Goal: Task Accomplishment & Management: Manage account settings

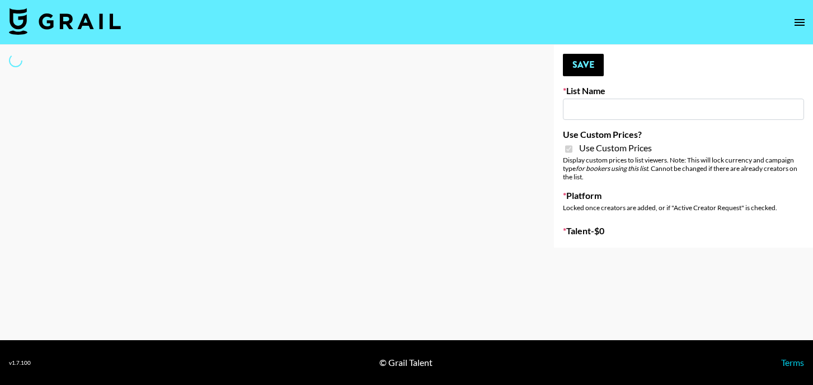
type input "Flimeal + Liveling"
checkbox input "true"
select select "Brand"
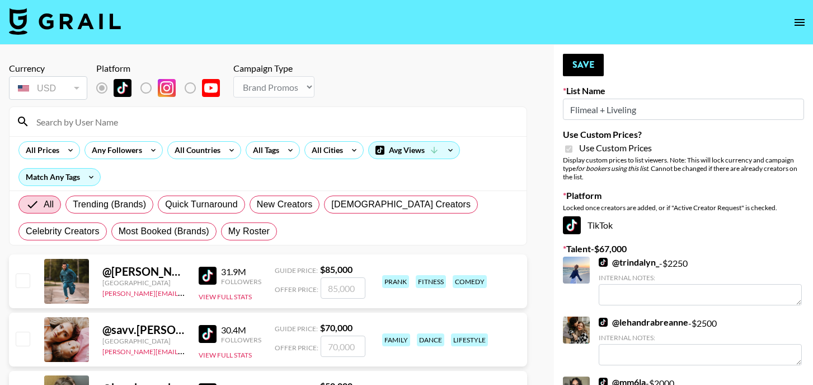
click at [105, 123] on input at bounding box center [275, 122] width 490 height 18
click at [348, 95] on div "Currency USD USD ​ Platform Campaign Type Choose Type... Song Promos Brand Prom…" at bounding box center [268, 82] width 518 height 39
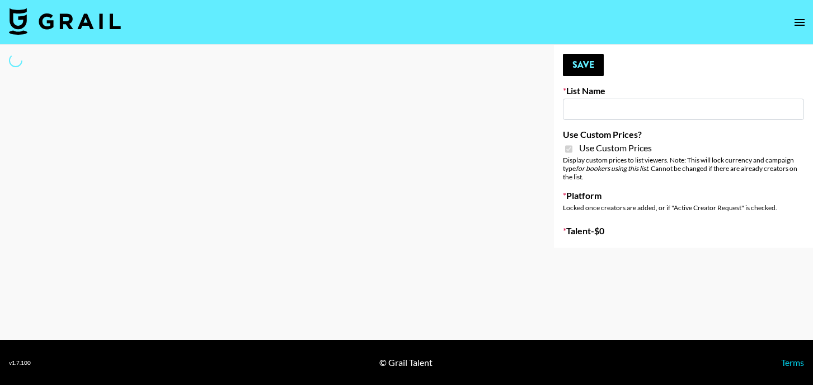
type input "Whipped US"
checkbox input "true"
select select "Brand"
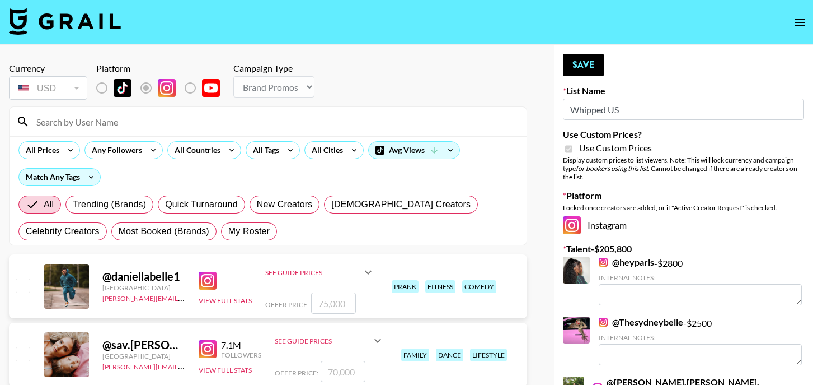
click at [140, 123] on input at bounding box center [275, 122] width 490 height 18
type input "Keysi"
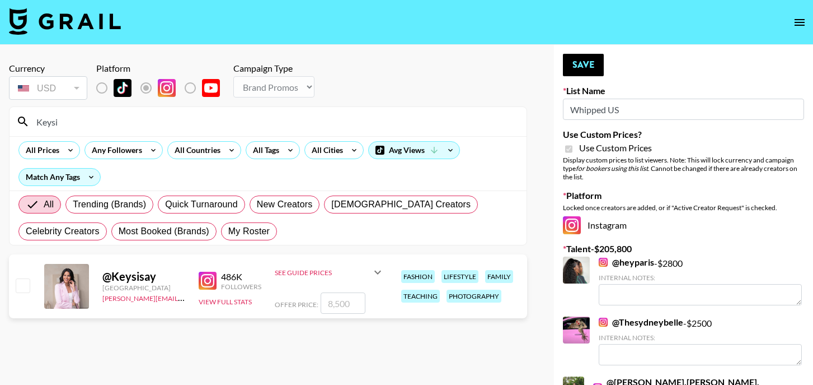
click at [325, 304] on input "number" at bounding box center [343, 302] width 45 height 21
checkbox input "true"
type input "4000"
click at [26, 301] on div "@ Keysisay Canada [PERSON_NAME][EMAIL_ADDRESS][PERSON_NAME][DOMAIN_NAME] 486K F…" at bounding box center [268, 286] width 518 height 64
click at [22, 285] on input "checkbox" at bounding box center [22, 284] width 13 height 13
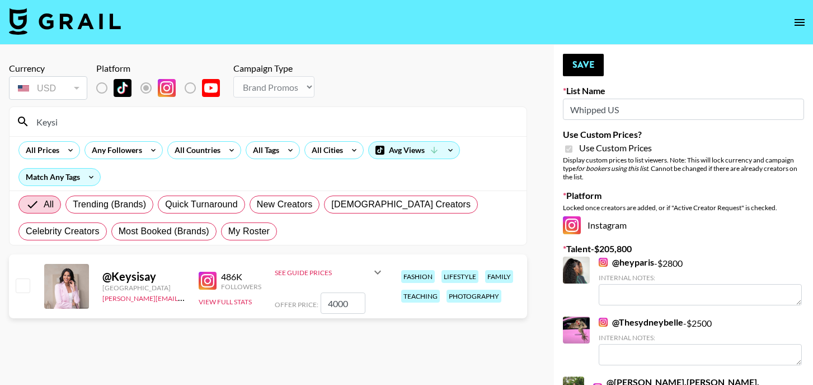
click at [22, 285] on input "checkbox" at bounding box center [22, 284] width 13 height 13
checkbox input "true"
click at [582, 69] on button "Save" at bounding box center [583, 65] width 41 height 22
